Goal: Information Seeking & Learning: Learn about a topic

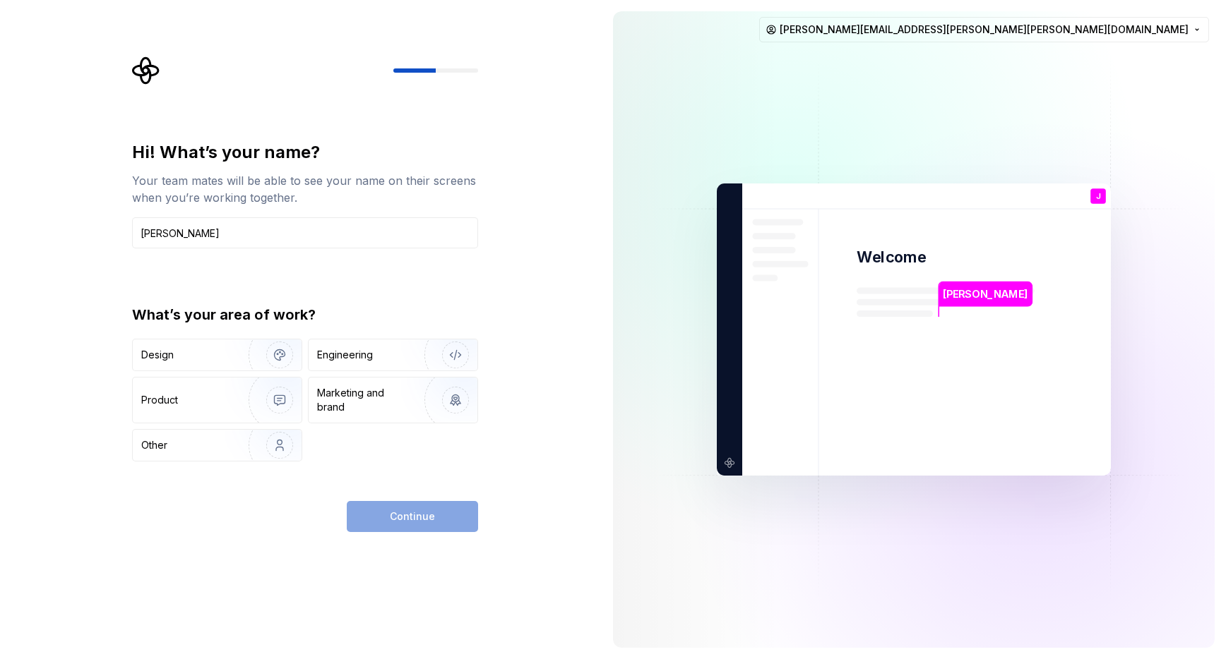
type input "Jamie Merrill"
click at [306, 275] on div "Hi! What’s your name? Your team mates will be able to see your name on their sc…" at bounding box center [305, 301] width 346 height 321
click at [246, 360] on img "button" at bounding box center [270, 355] width 90 height 95
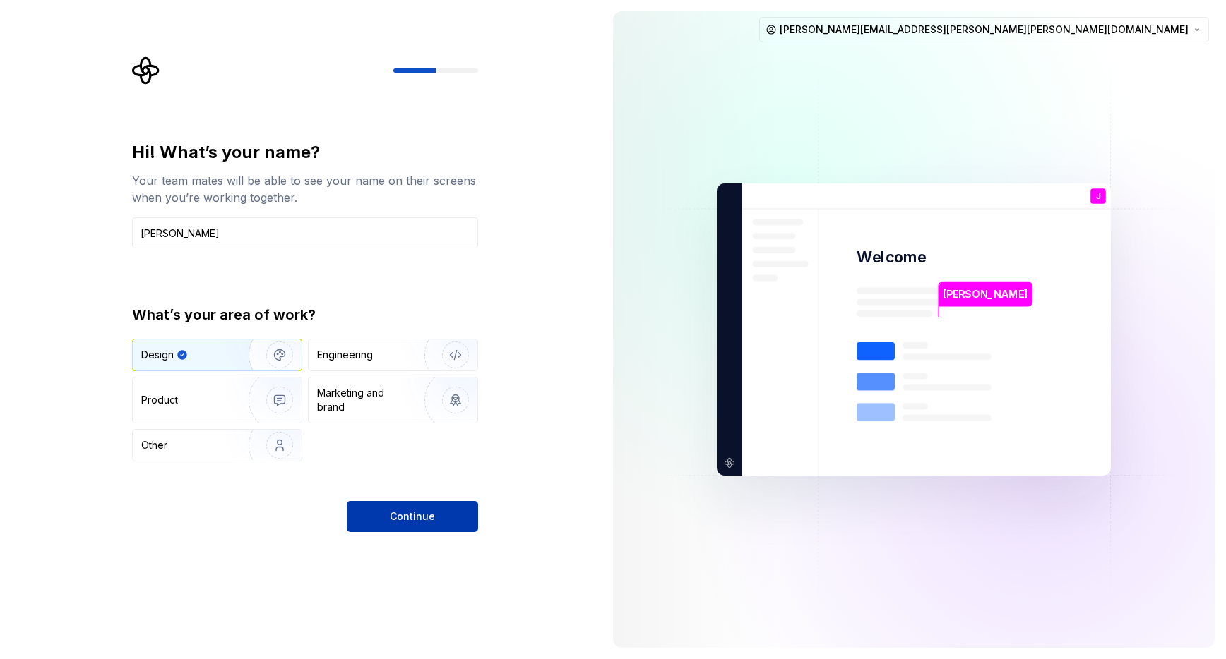
click at [453, 518] on button "Continue" at bounding box center [412, 516] width 131 height 31
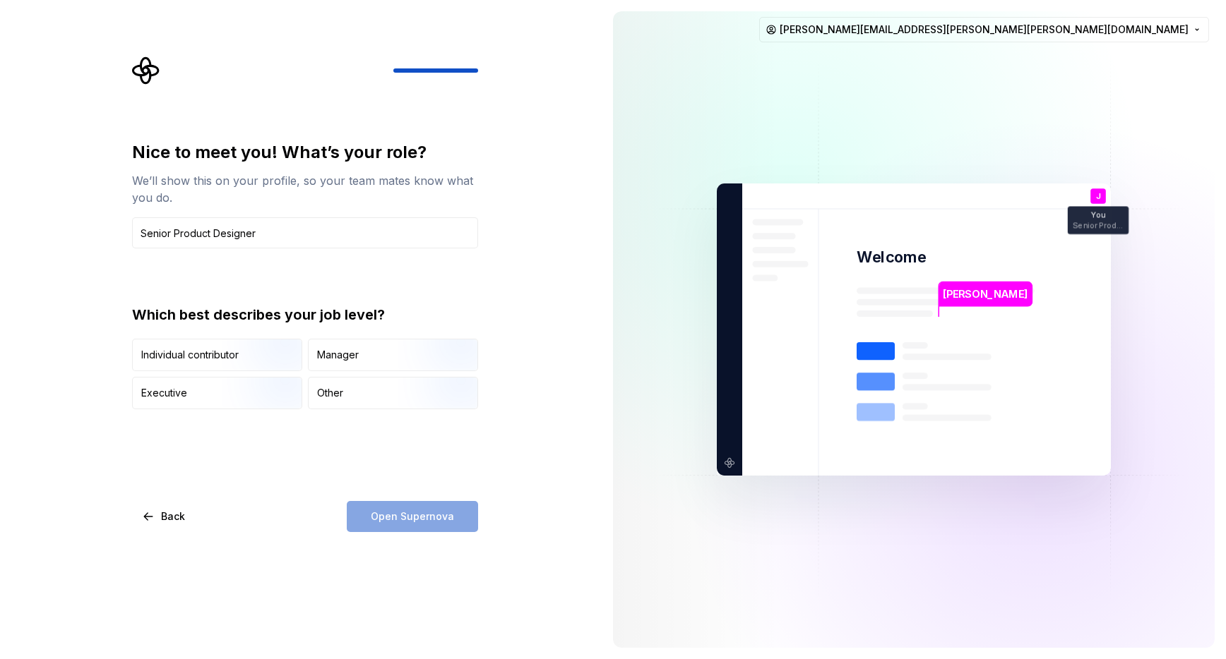
type input "Senior Product Designer"
click at [286, 278] on div "Nice to meet you! What’s your role? We’ll show this on your profile, so your te…" at bounding box center [305, 275] width 346 height 268
click at [250, 356] on img "button" at bounding box center [267, 372] width 90 height 95
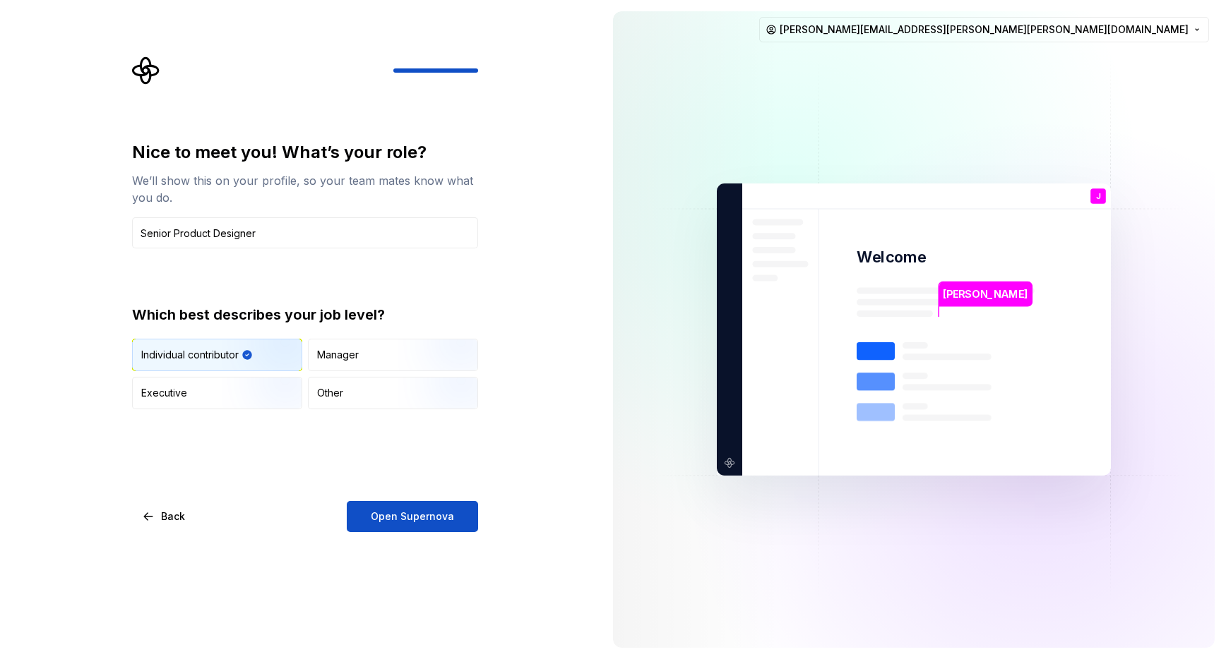
click at [477, 285] on div "Nice to meet you! What’s your role? We’ll show this on your profile, so your te…" at bounding box center [305, 275] width 346 height 268
click at [458, 513] on button "Open Supernova" at bounding box center [412, 516] width 131 height 31
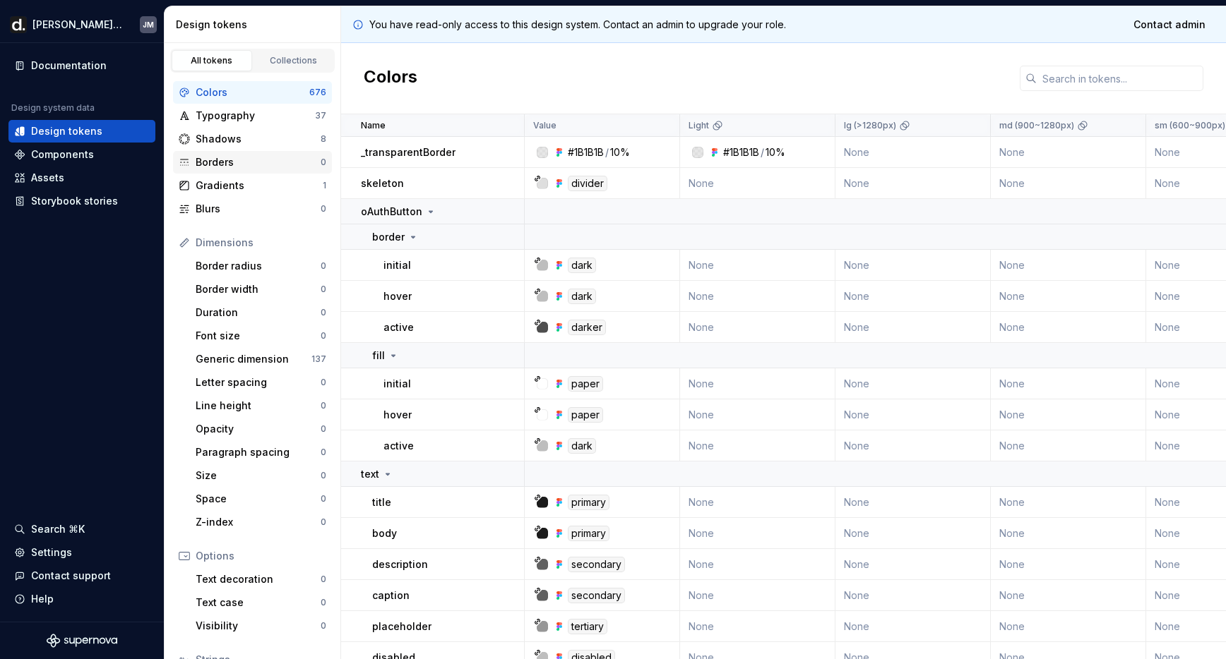
click at [234, 157] on div "Borders" at bounding box center [258, 162] width 125 height 14
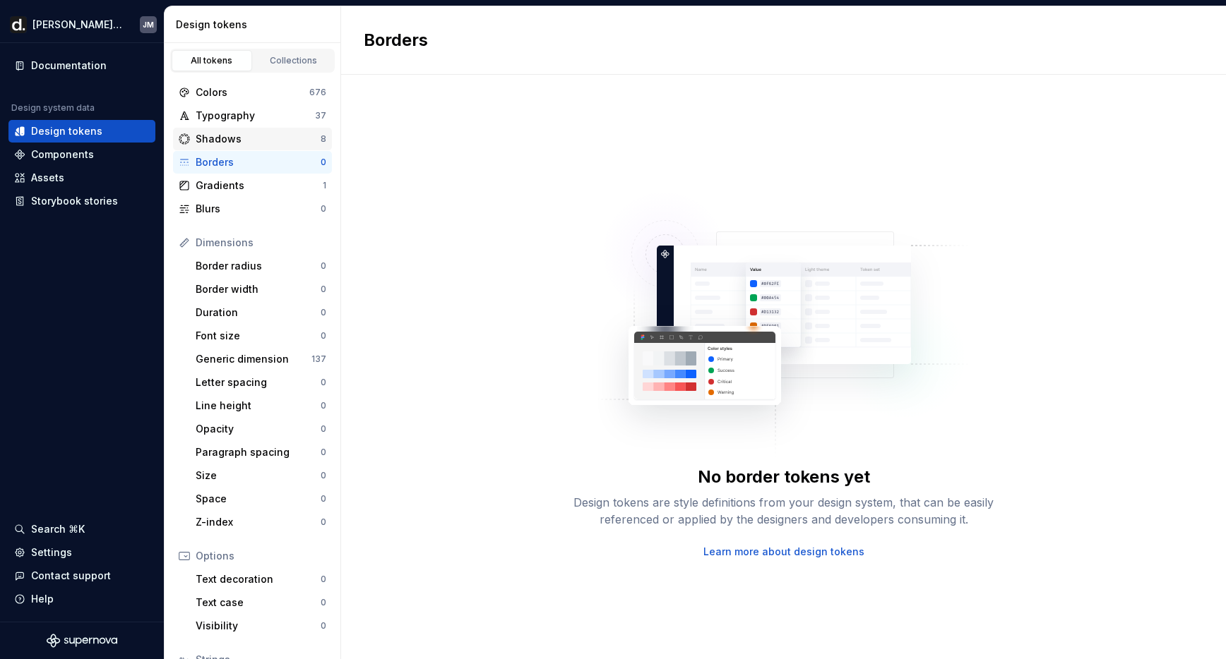
click at [263, 138] on div "Shadows" at bounding box center [258, 139] width 125 height 14
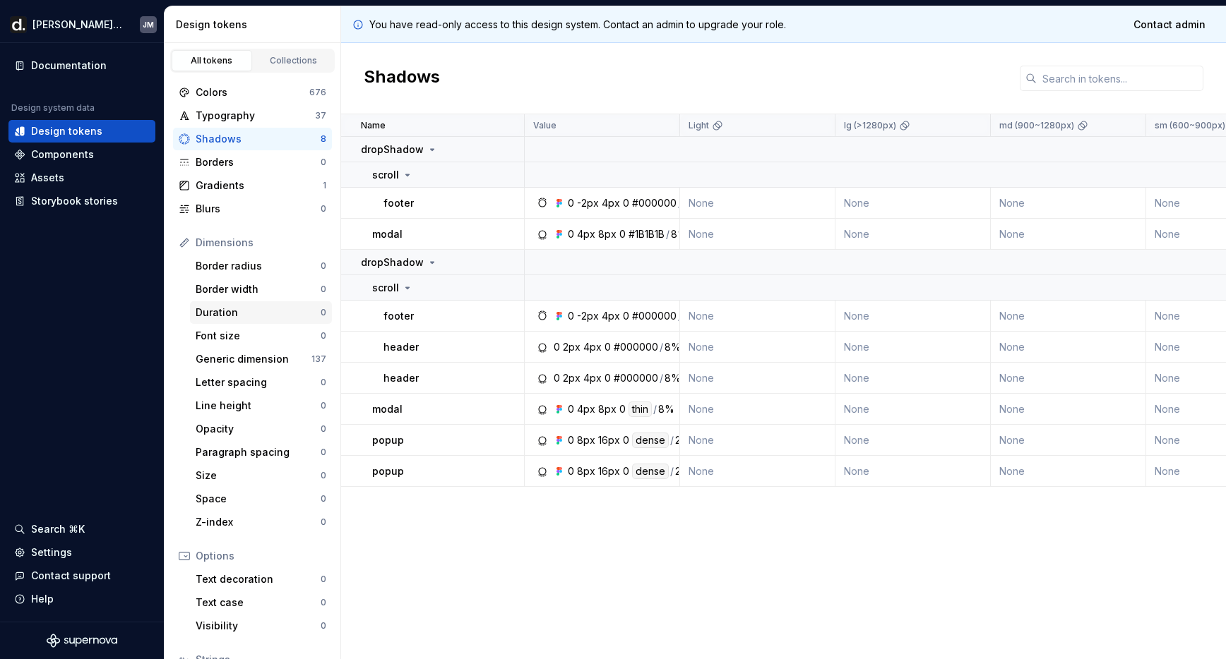
click at [256, 321] on div "Duration 0" at bounding box center [261, 312] width 142 height 23
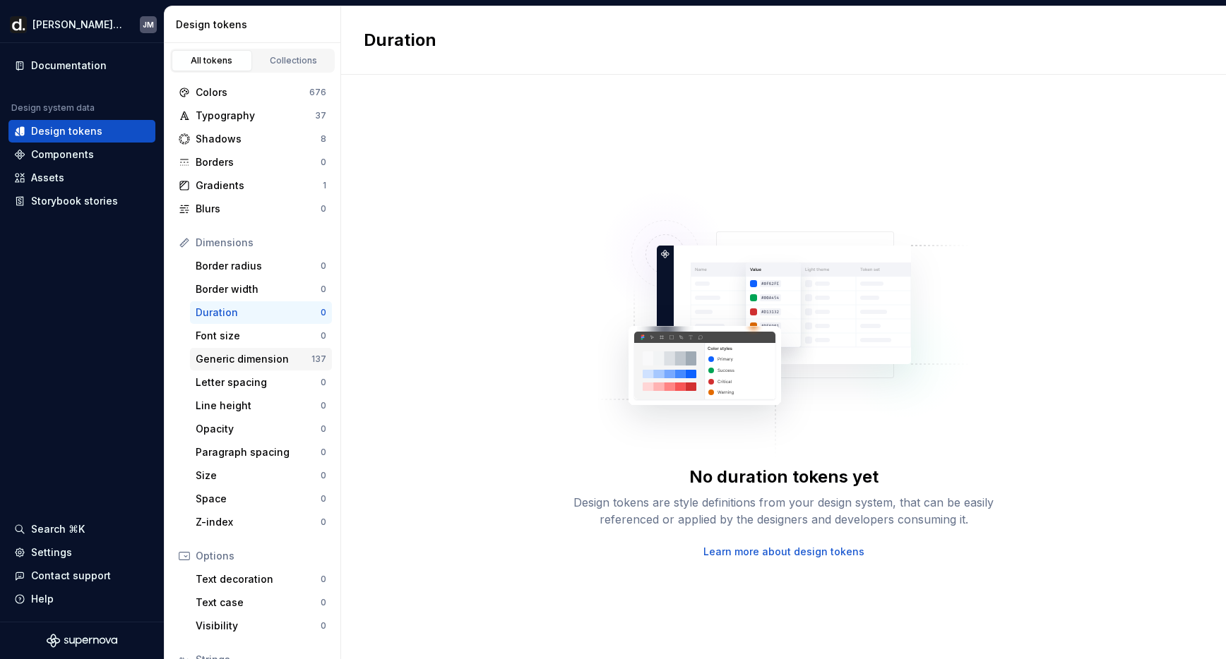
click at [260, 369] on div "Generic dimension 137" at bounding box center [261, 359] width 142 height 23
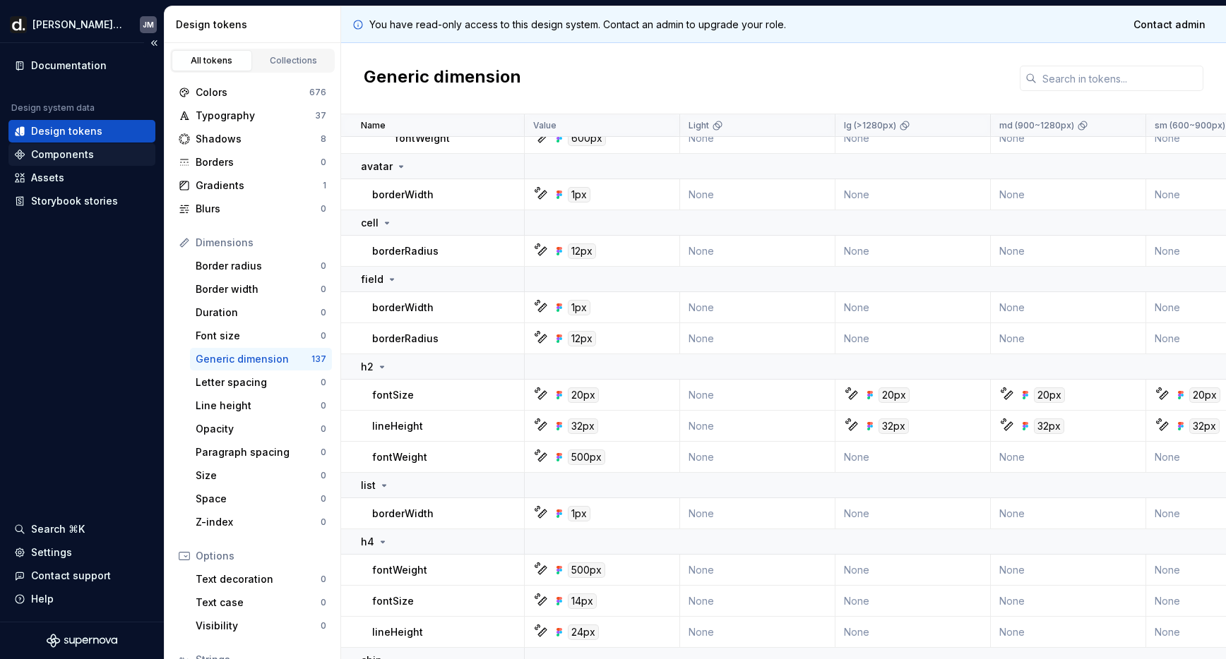
click at [56, 157] on div "Components" at bounding box center [62, 155] width 63 height 14
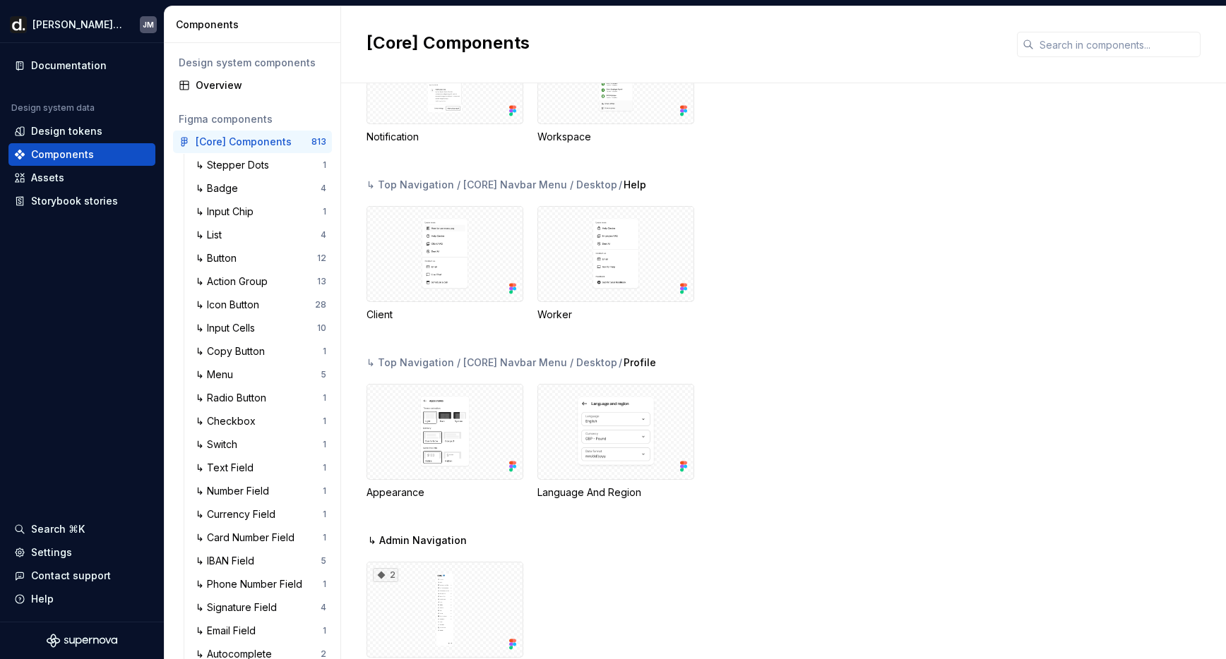
scroll to position [44377, 0]
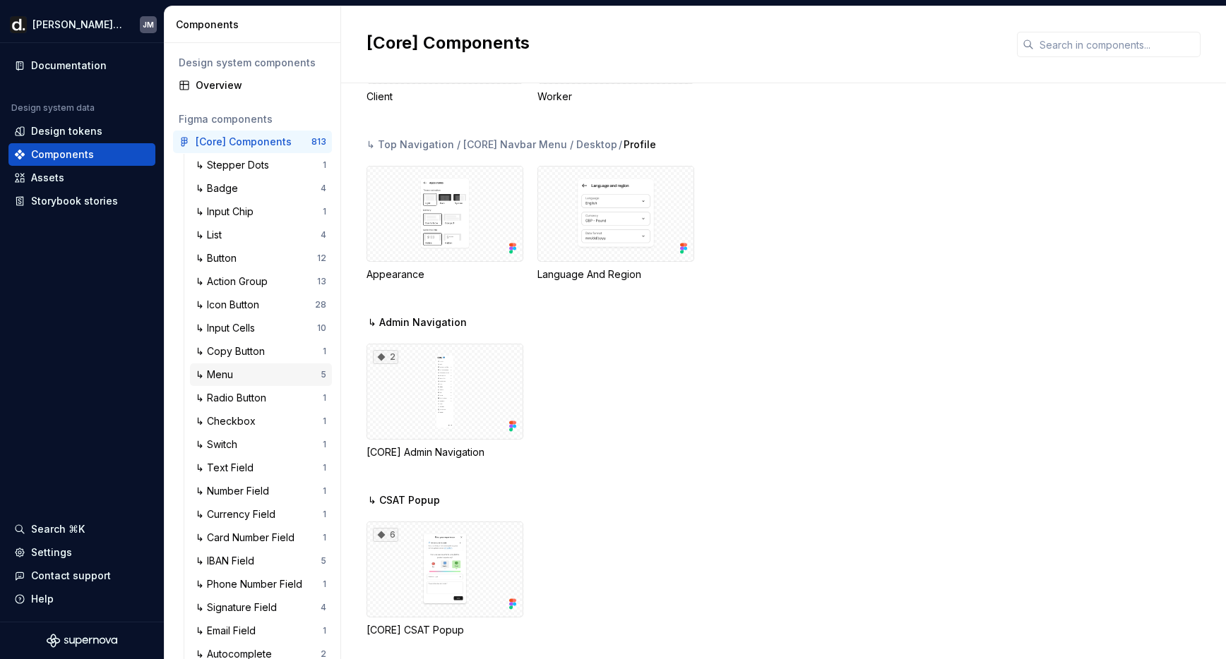
click at [237, 379] on div "↳ Menu" at bounding box center [217, 375] width 43 height 14
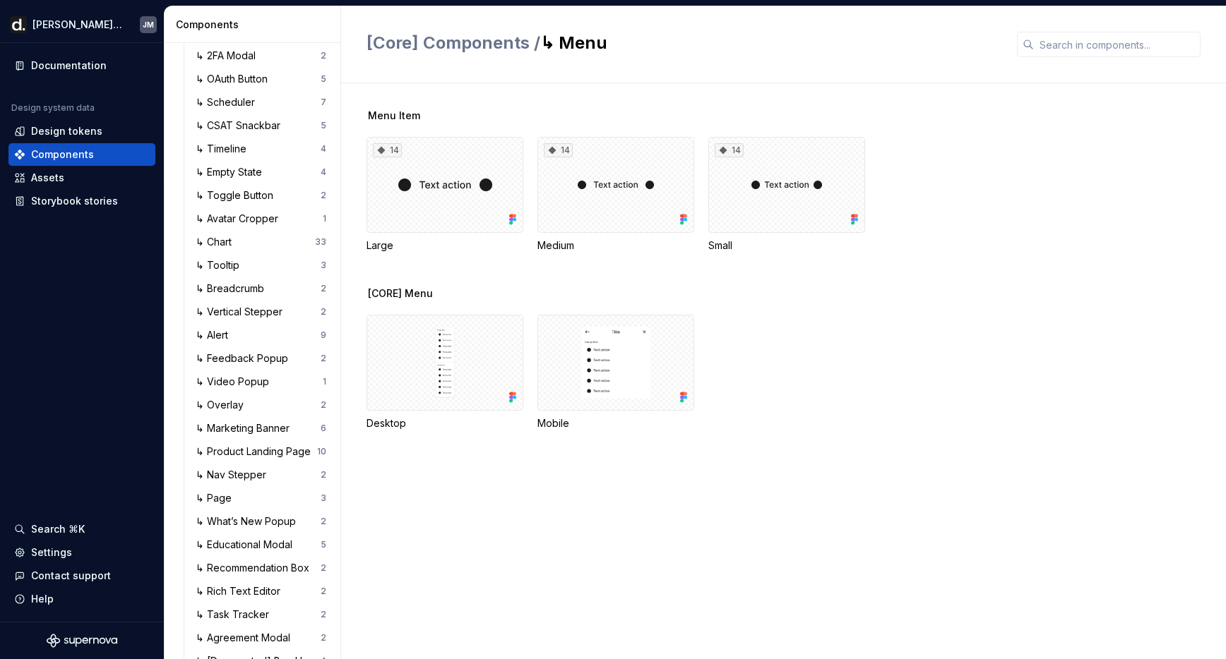
scroll to position [2207, 0]
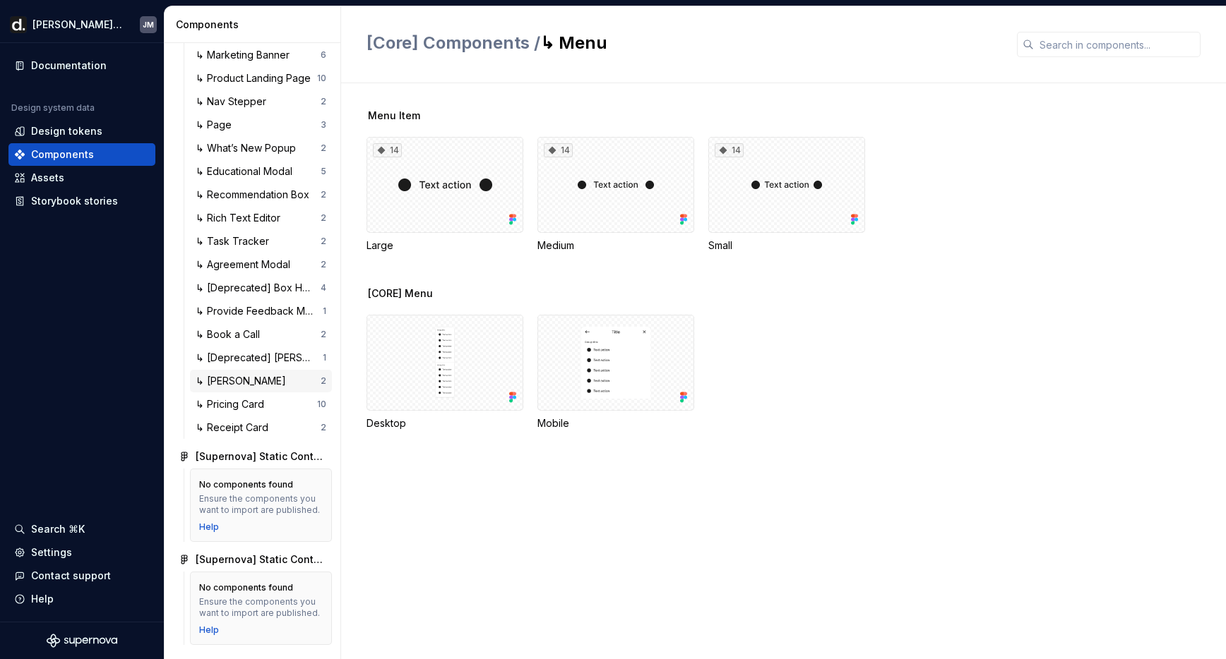
click at [273, 371] on div "↳ Deel AI 2" at bounding box center [261, 381] width 142 height 23
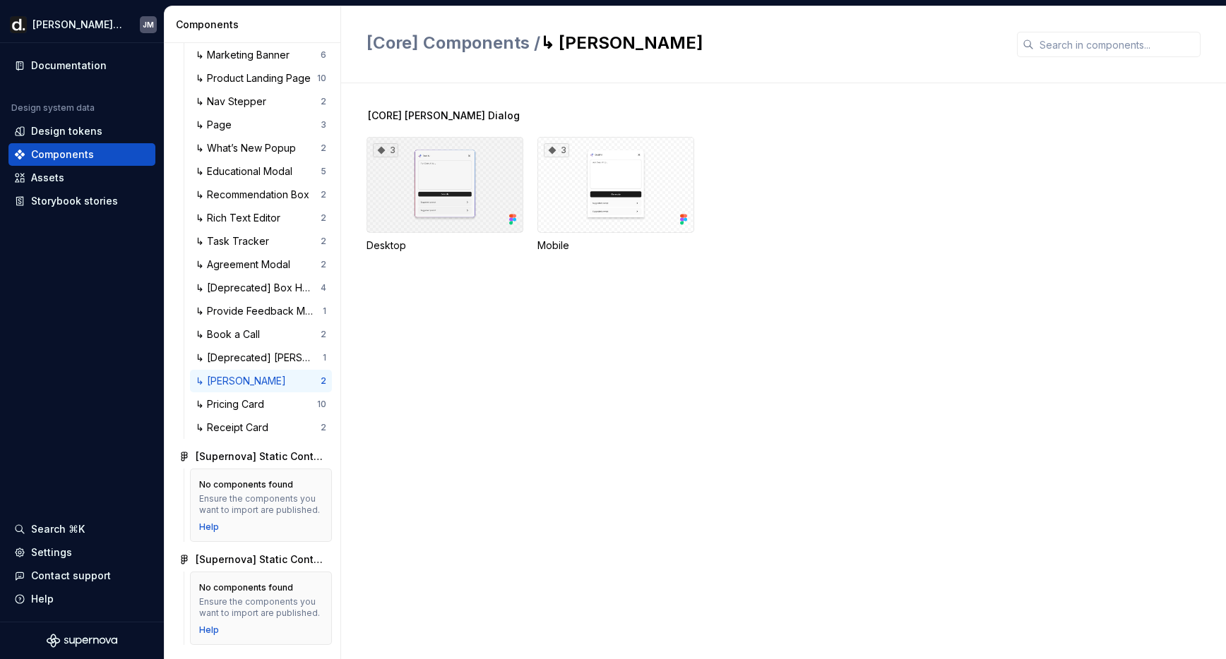
click at [431, 194] on div "3" at bounding box center [444, 185] width 157 height 96
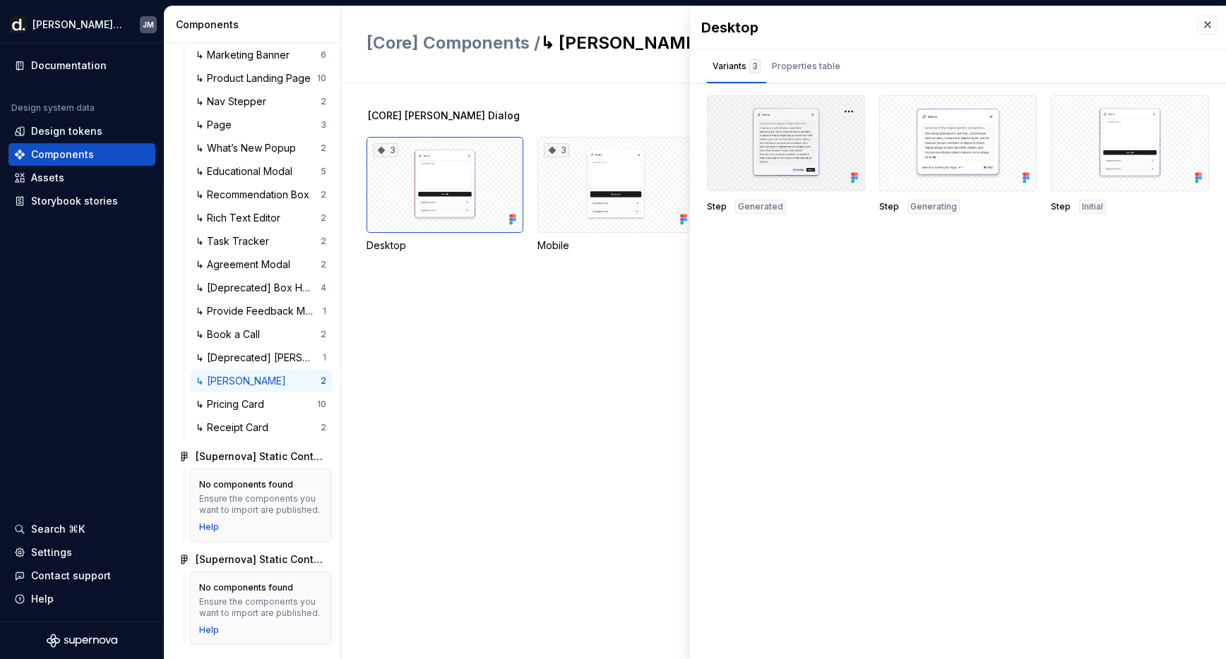
click at [760, 136] on div at bounding box center [786, 143] width 158 height 96
click at [761, 133] on div at bounding box center [786, 143] width 158 height 96
click at [794, 160] on div at bounding box center [786, 143] width 158 height 96
click at [1210, 29] on button "button" at bounding box center [1207, 25] width 20 height 20
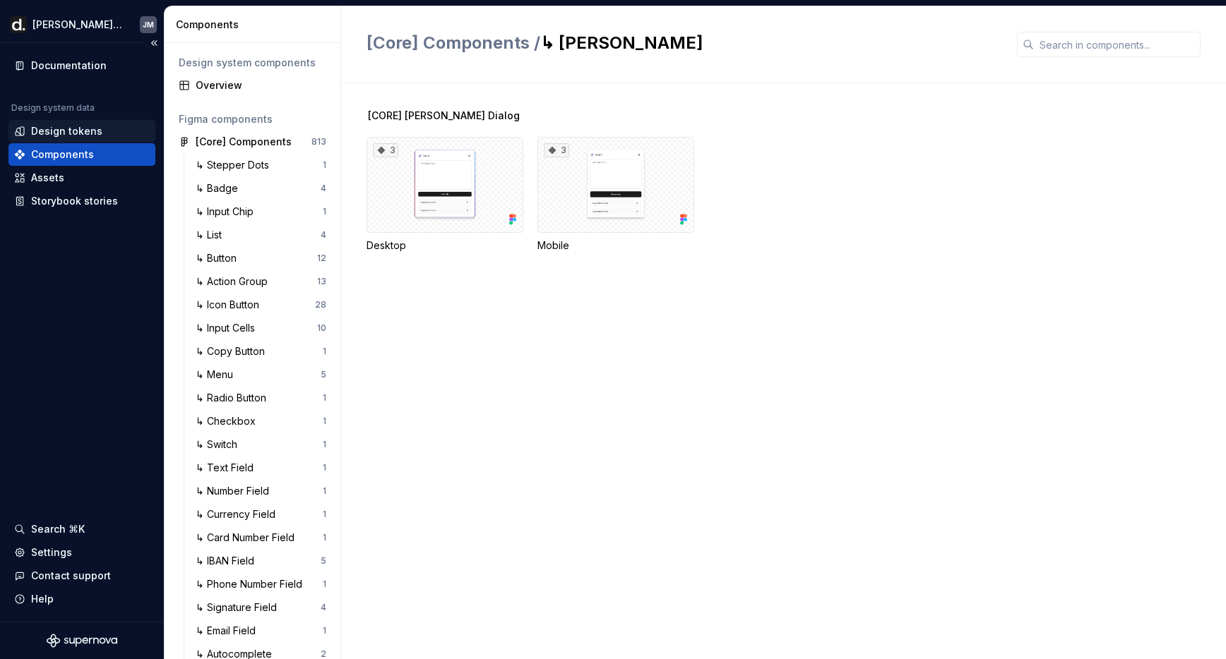
click at [87, 130] on div "Design tokens" at bounding box center [66, 131] width 71 height 14
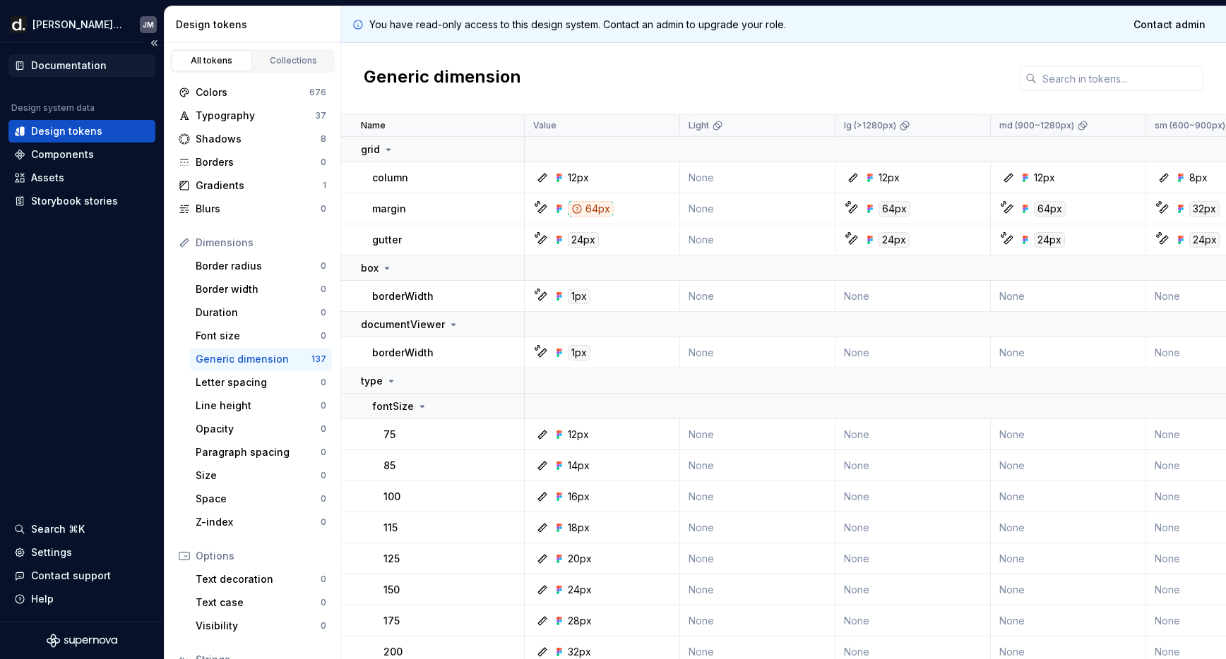
click at [65, 64] on div "Documentation" at bounding box center [69, 66] width 76 height 14
click at [227, 87] on div "Colors" at bounding box center [253, 92] width 114 height 14
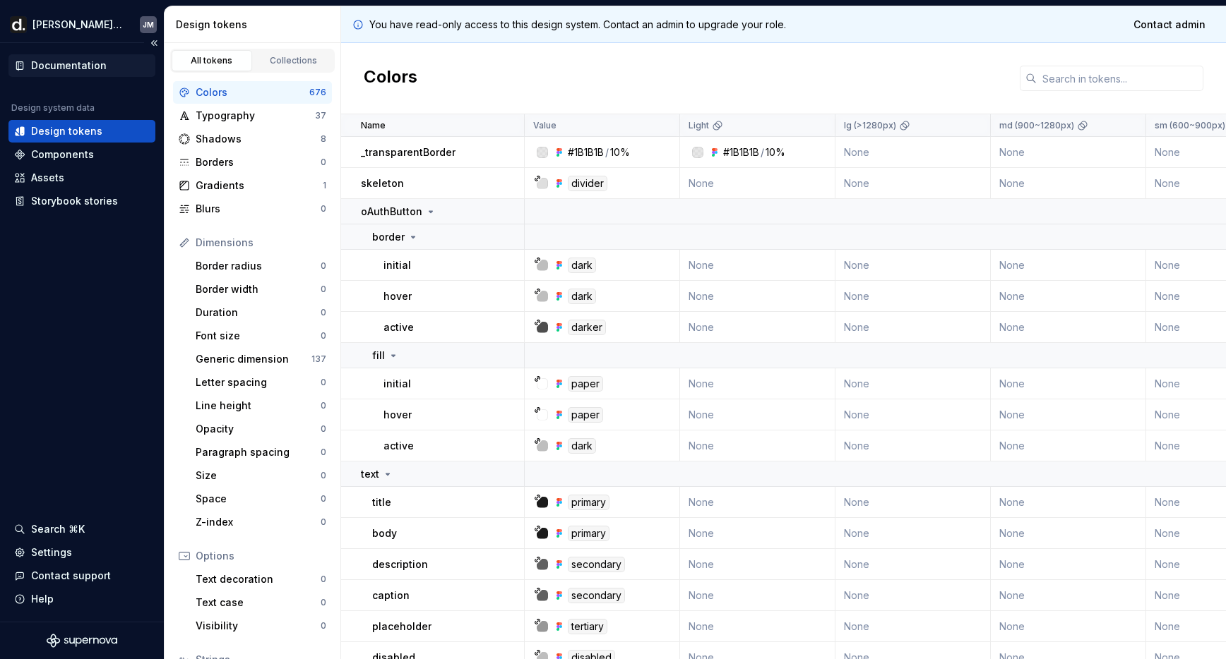
click at [85, 62] on div "Documentation" at bounding box center [69, 66] width 76 height 14
